Goal: Information Seeking & Learning: Find contact information

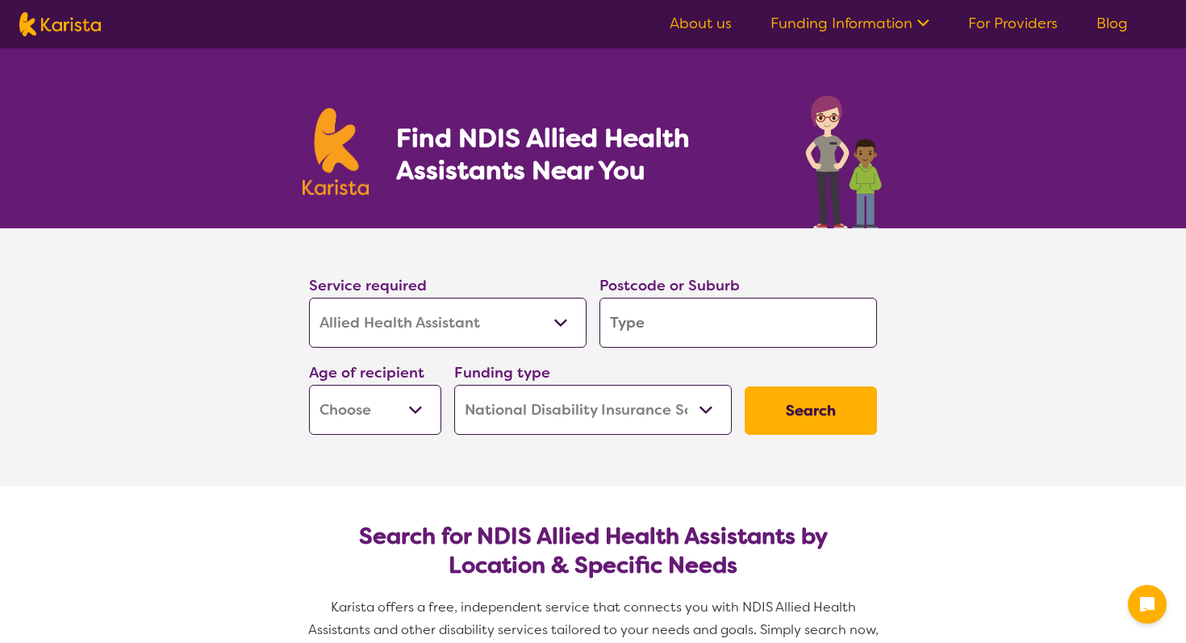
select select "Allied Health Assistant"
select select "NDIS"
select select "Allied Health Assistant"
select select "NDIS"
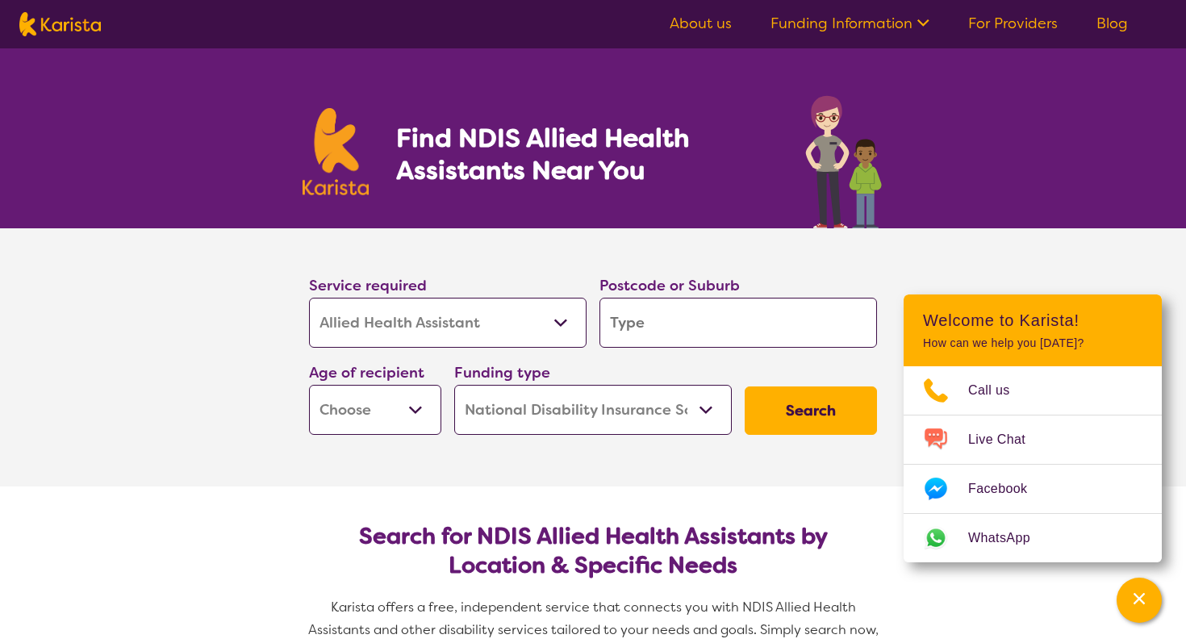
click at [657, 320] on input "search" at bounding box center [737, 323] width 277 height 50
type input "3"
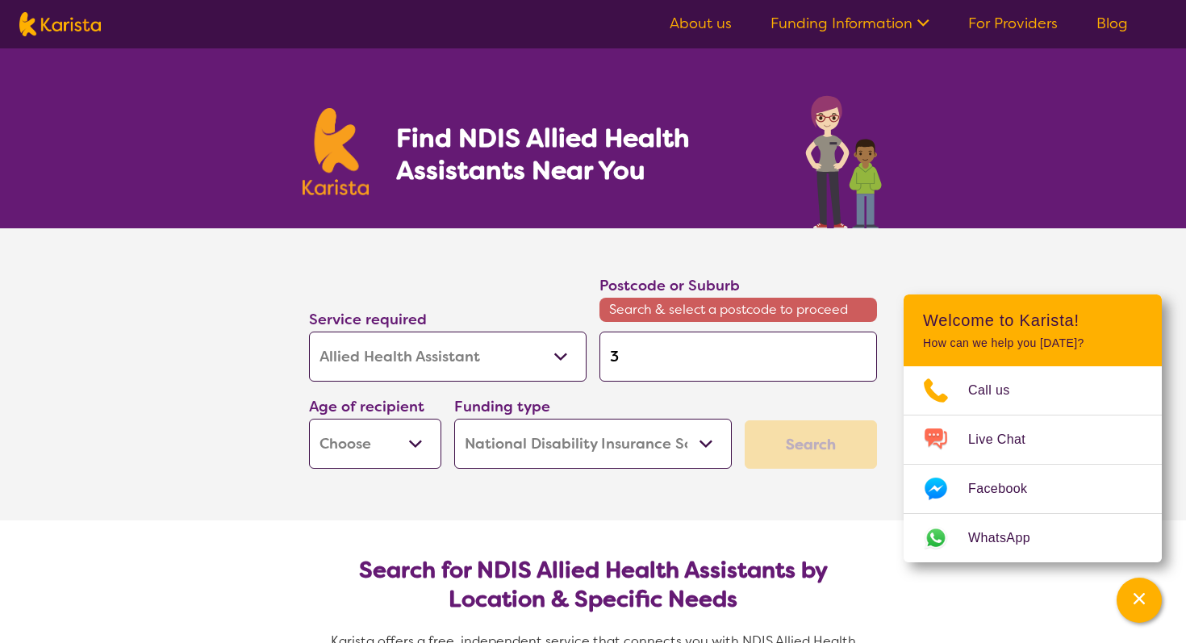
type input "30"
type input "300"
type input "3000"
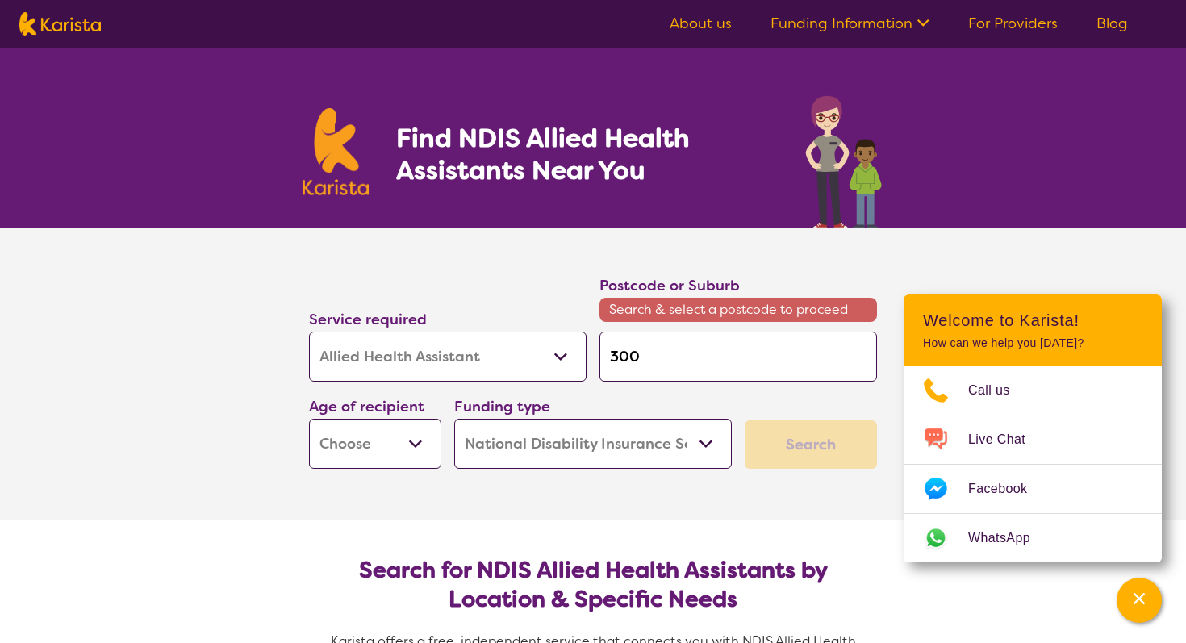
type input "3000"
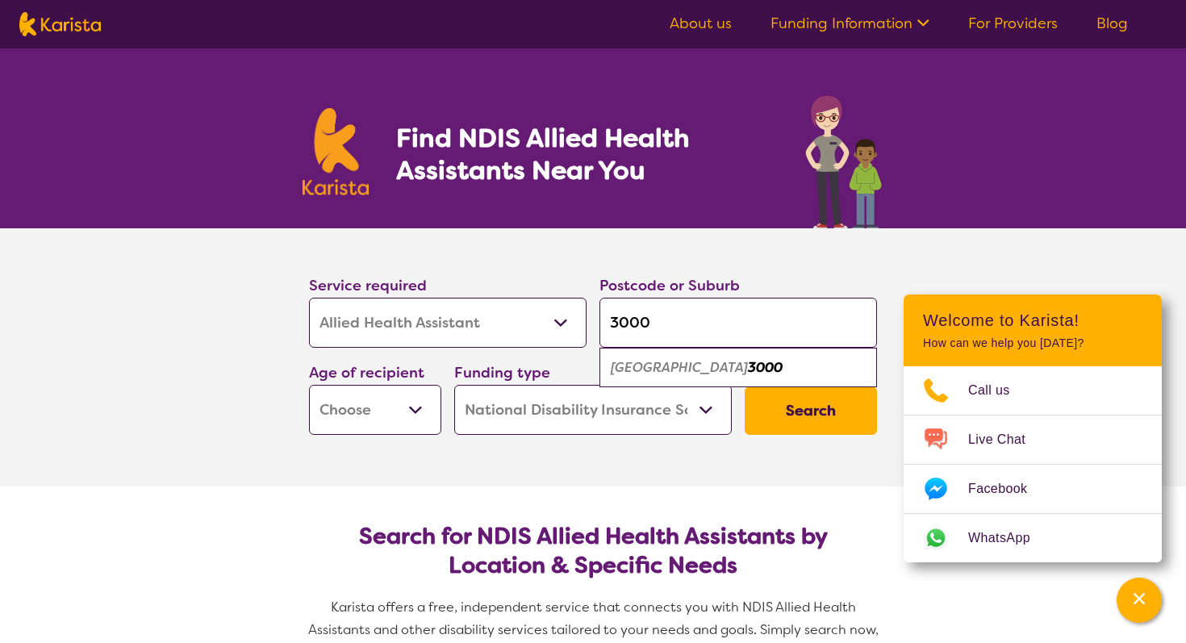
type input "3000"
click at [409, 409] on select "Early Childhood - 0 to 9 Child - 10 to 11 Adolescent - 12 to 17 Adult - 18 to 6…" at bounding box center [375, 410] width 132 height 50
select select "AD"
click at [568, 406] on select "Home Care Package (HCP) National Disability Insurance Scheme (NDIS) I don't know" at bounding box center [592, 410] width 277 height 50
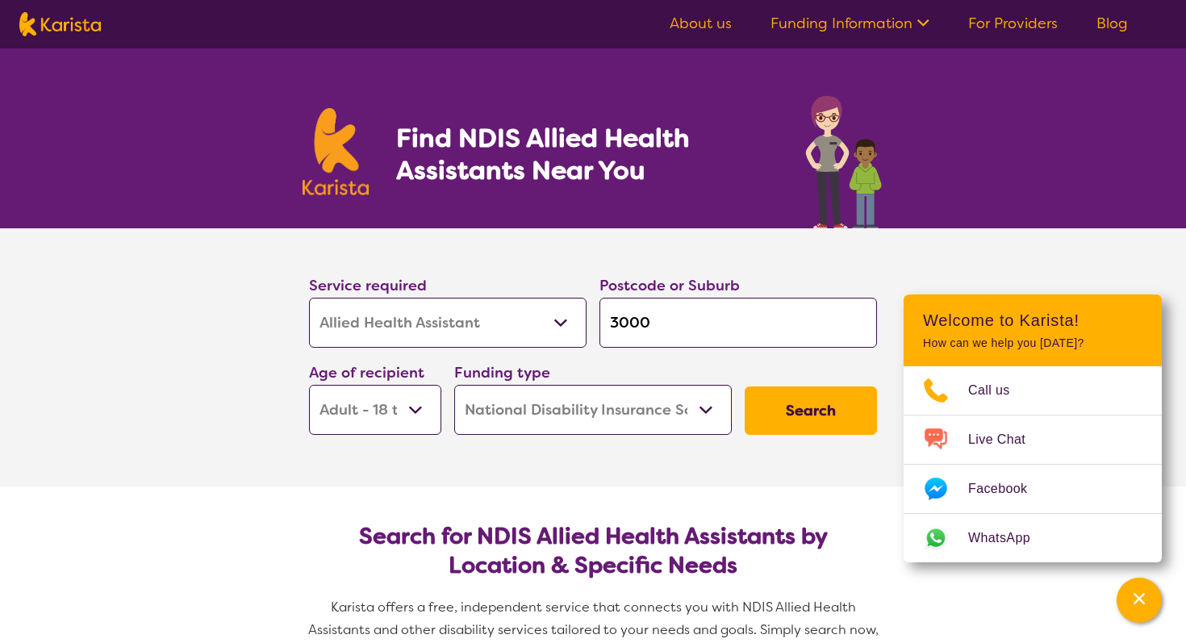
click at [563, 415] on select "Home Care Package (HCP) National Disability Insurance Scheme (NDIS) I don't know" at bounding box center [592, 410] width 277 height 50
select select "i-don-t-know"
click at [799, 403] on button "Search" at bounding box center [810, 410] width 132 height 48
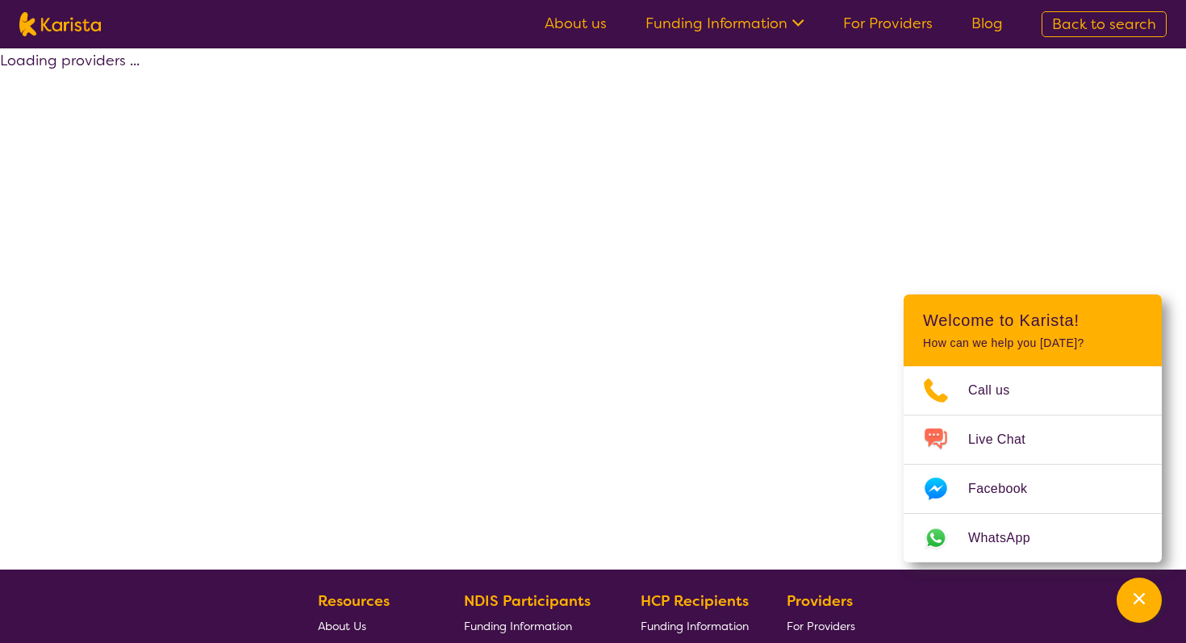
select select "Allied Health Assistant"
select select "AD"
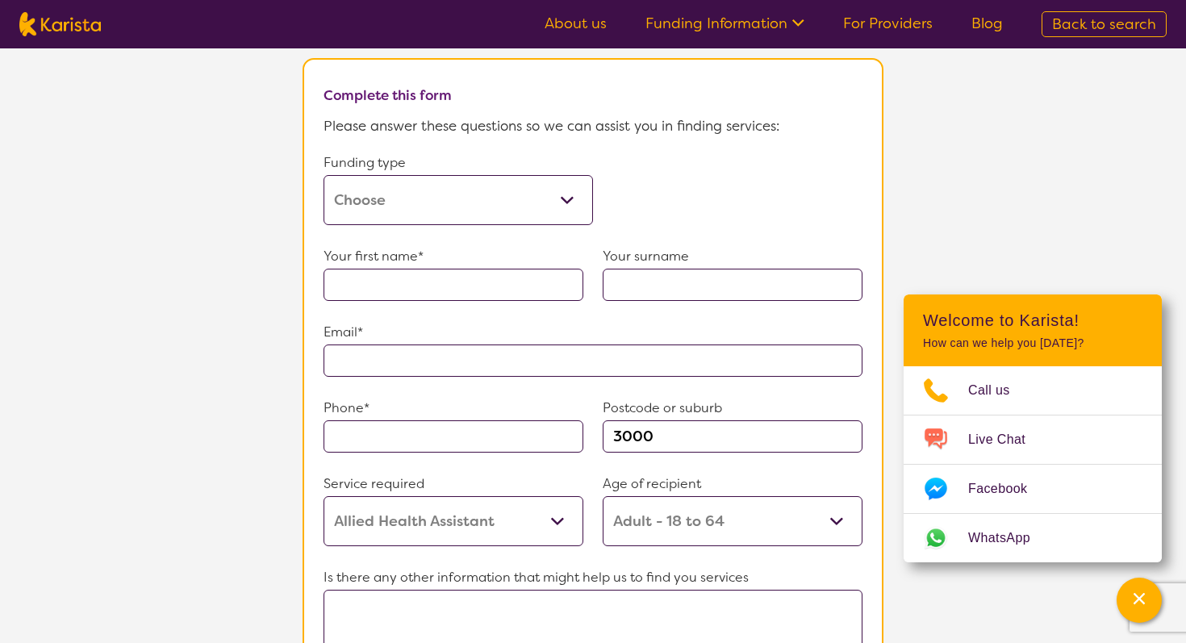
scroll to position [834, 0]
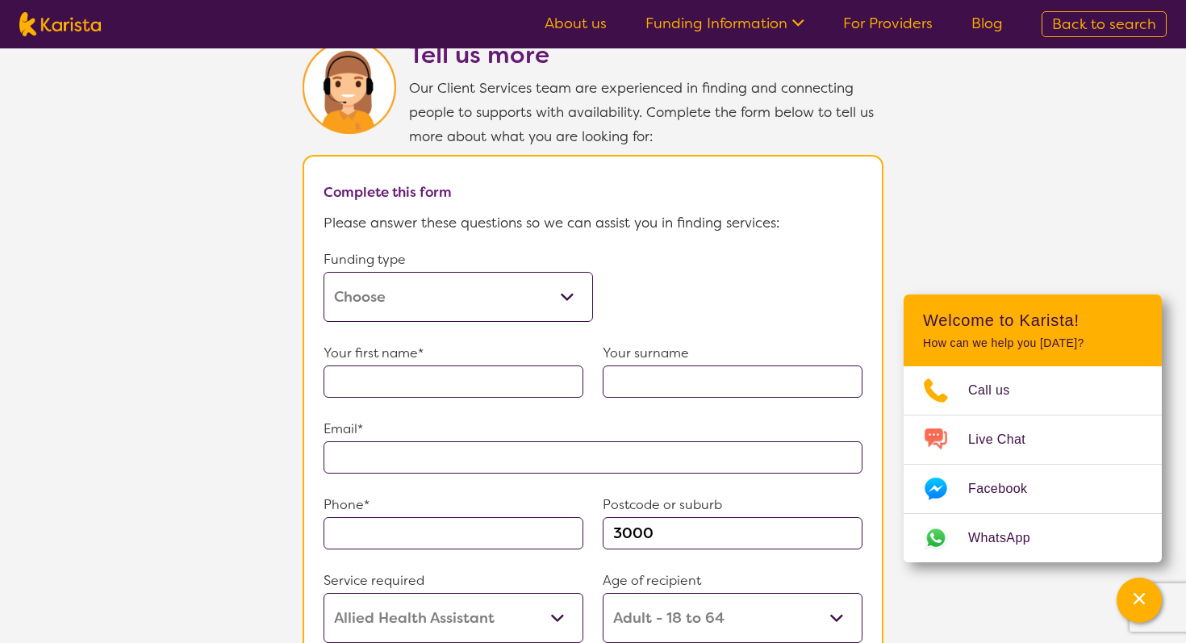
select select "Allied Health Assistant"
select select "AD"
select select "NDIS"
select select "Allied Health Assistant"
select select "AD"
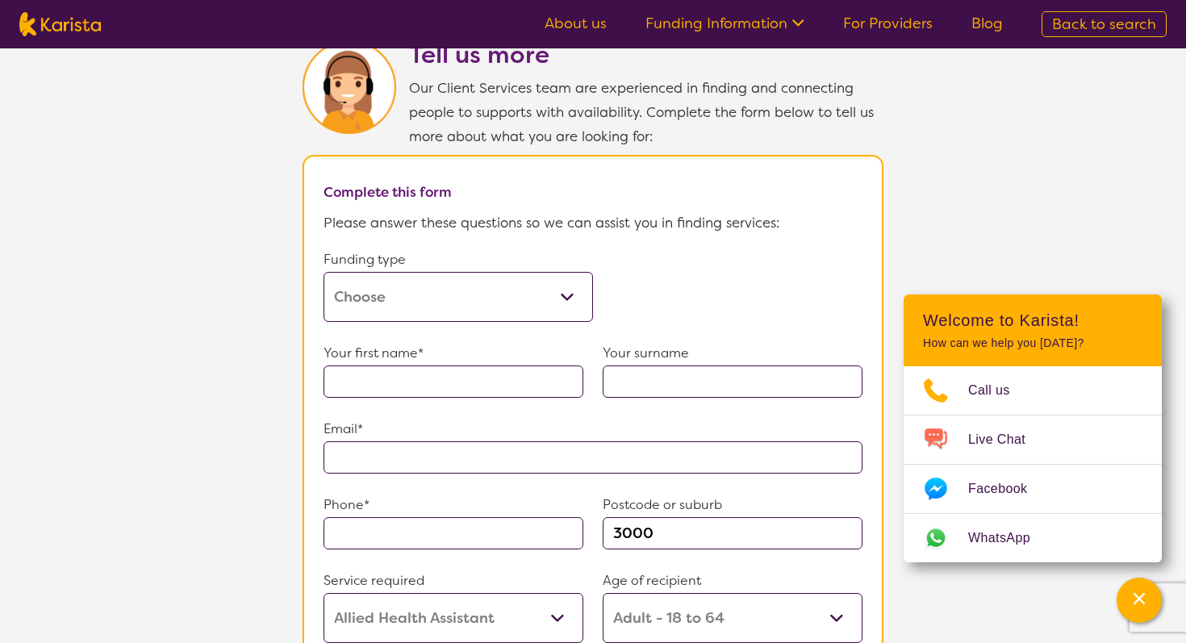
select select "NDIS"
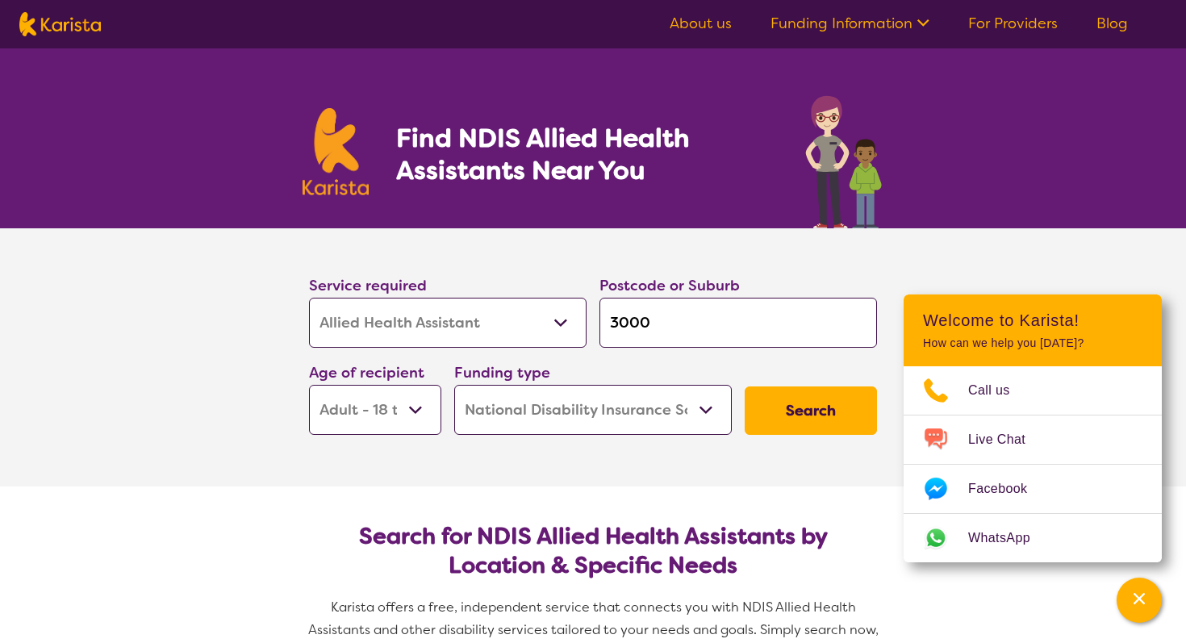
click at [436, 303] on select "Allied Health Assistant Assessment ([MEDICAL_DATA] or [MEDICAL_DATA]) Behaviour…" at bounding box center [447, 323] width 277 height 50
click at [390, 322] on select "Allied Health Assistant Assessment ([MEDICAL_DATA] or [MEDICAL_DATA]) Behaviour…" at bounding box center [447, 323] width 277 height 50
select select "Psychology"
click at [420, 339] on select "Allied Health Assistant Assessment ([MEDICAL_DATA] or [MEDICAL_DATA]) Behaviour…" at bounding box center [447, 323] width 277 height 50
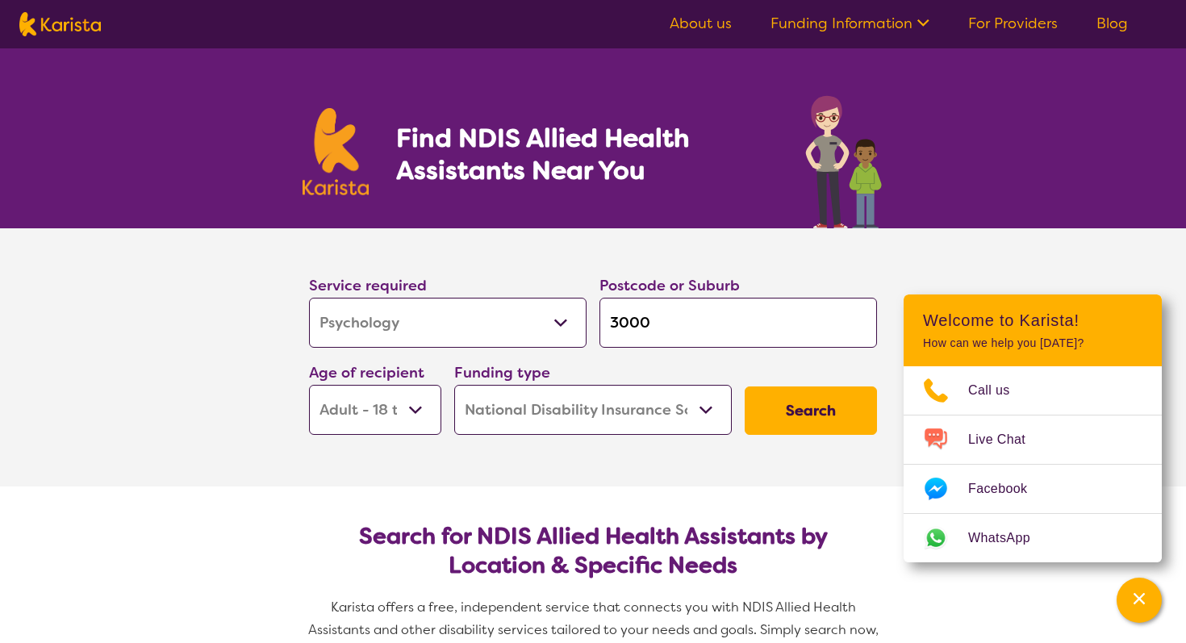
click at [840, 424] on button "Search" at bounding box center [810, 410] width 132 height 48
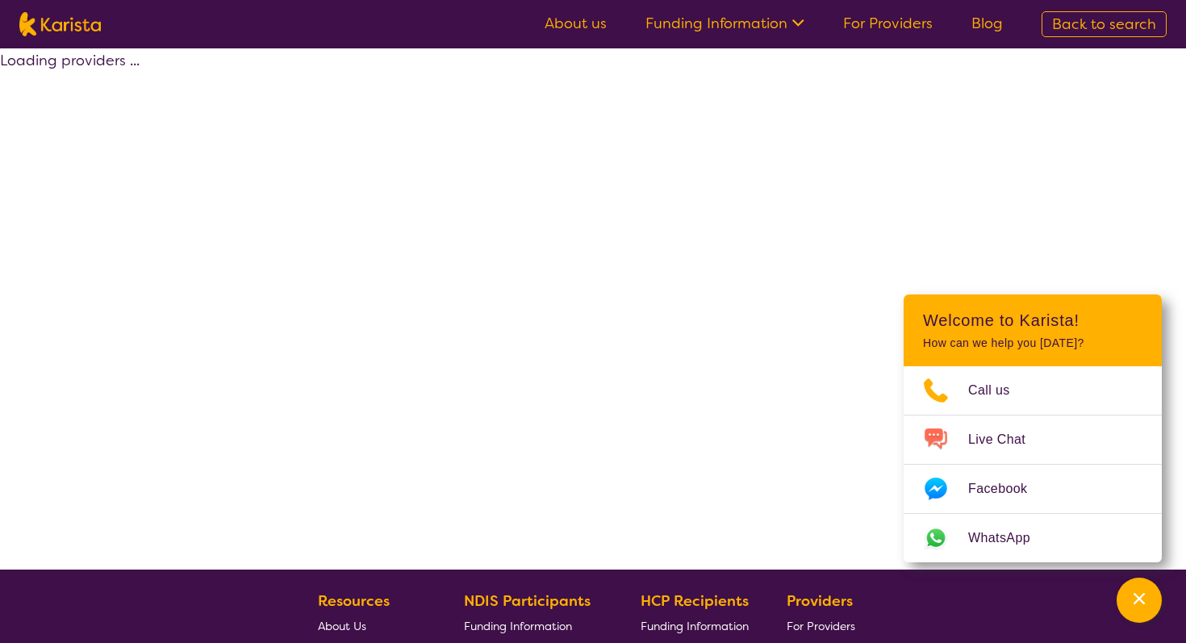
select select "by_score"
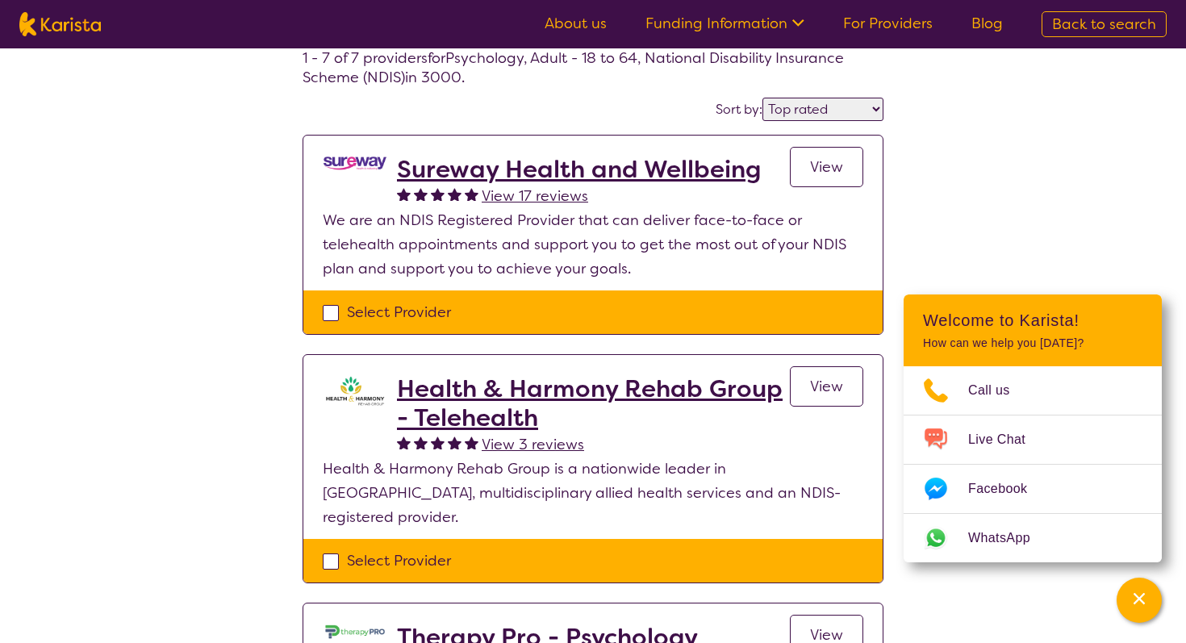
scroll to position [93, 0]
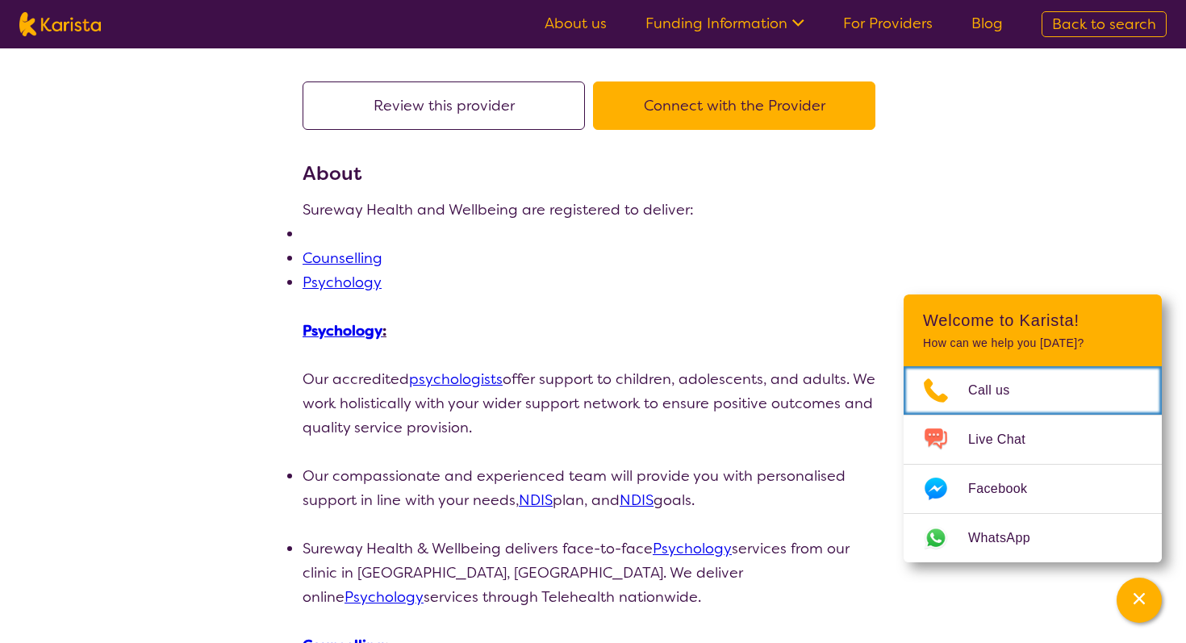
scroll to position [124, 0]
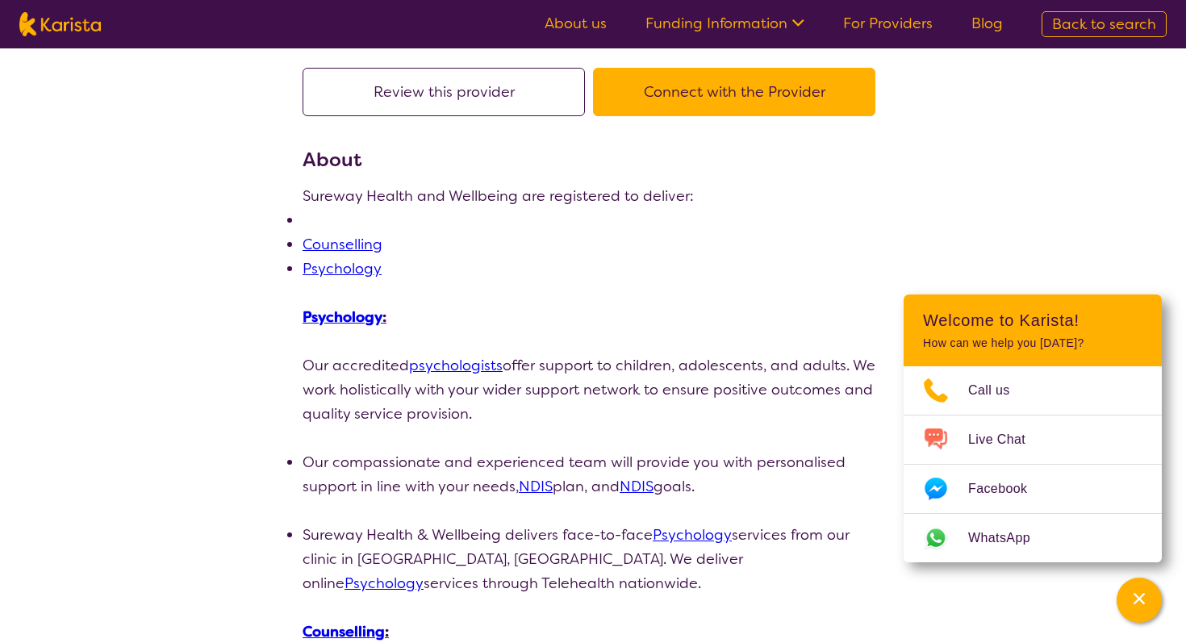
click at [690, 116] on div "Review this provider Connect with the Provider" at bounding box center [592, 106] width 581 height 77
click at [683, 90] on button "Connect with the Provider" at bounding box center [734, 92] width 282 height 48
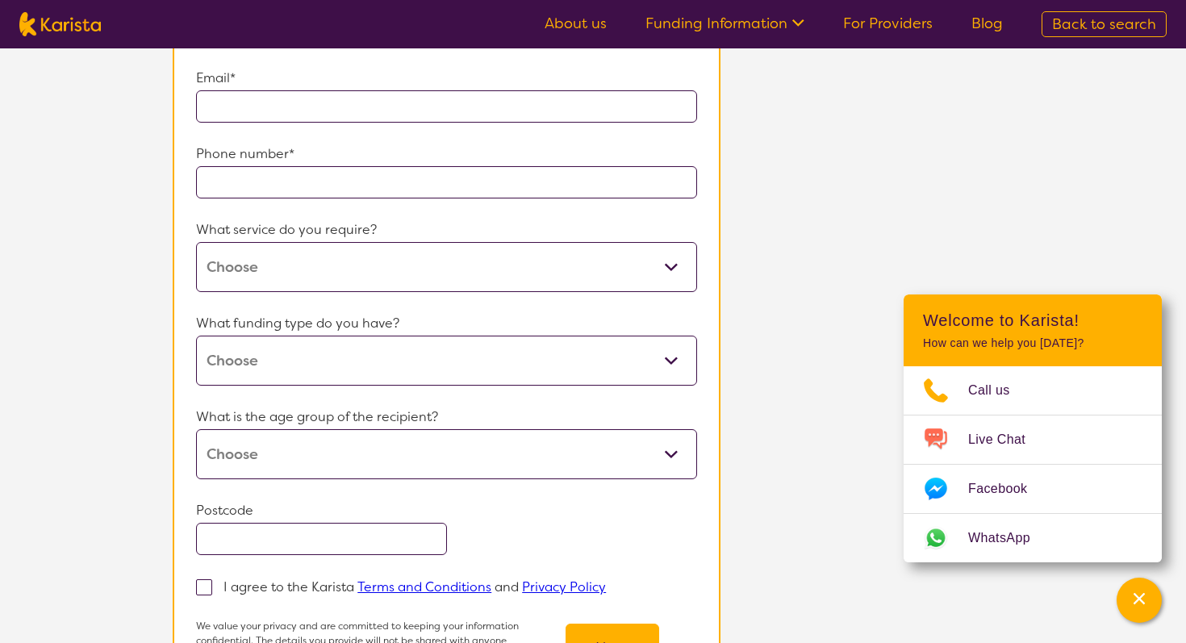
scroll to position [598, 0]
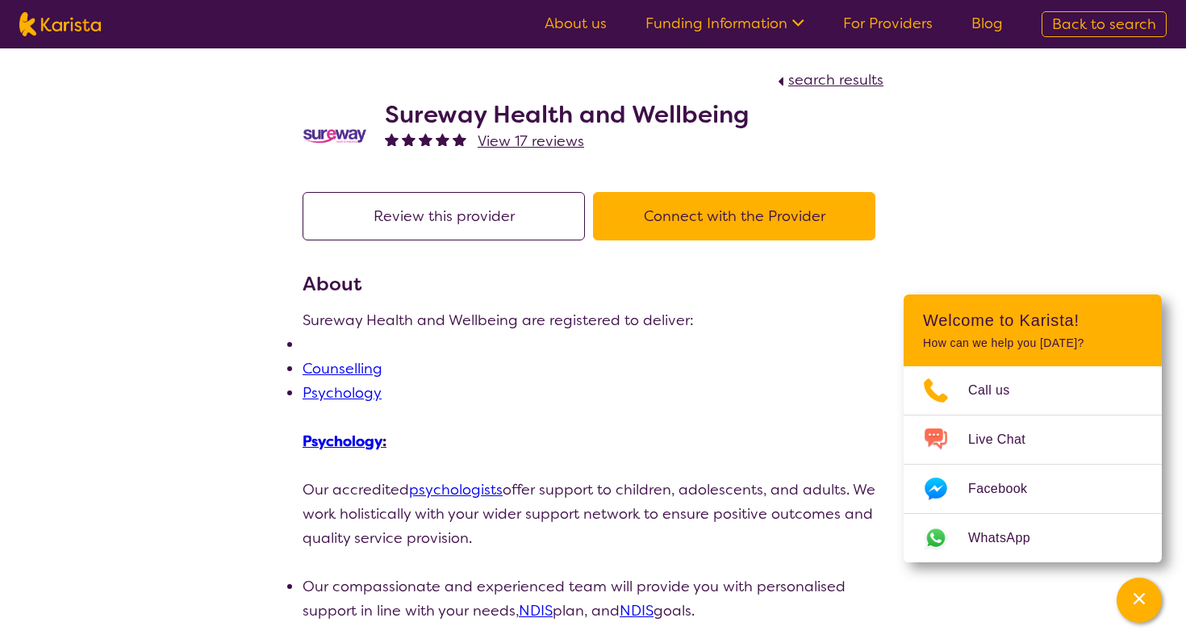
click at [375, 113] on div "Sureway Health and Wellbeing View 17 reviews" at bounding box center [592, 132] width 581 height 81
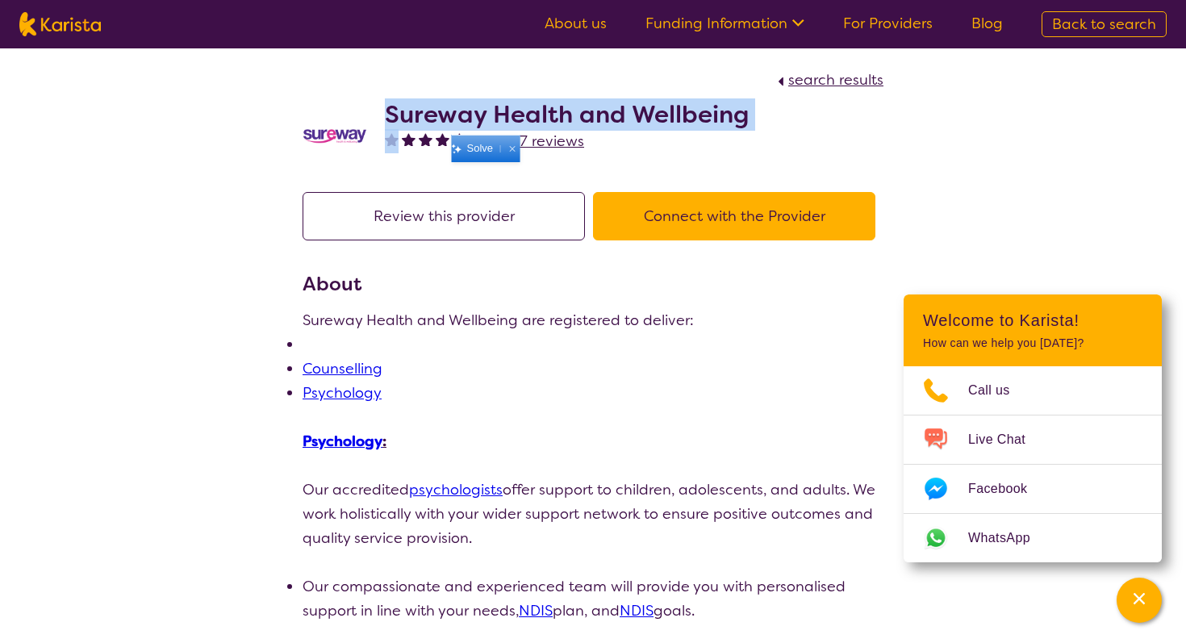
click at [375, 113] on div "Sureway Health and Wellbeing View 17 reviews" at bounding box center [592, 132] width 581 height 81
copy h2 "Sureway Health and Wellbeing"
